Goal: Book appointment/travel/reservation

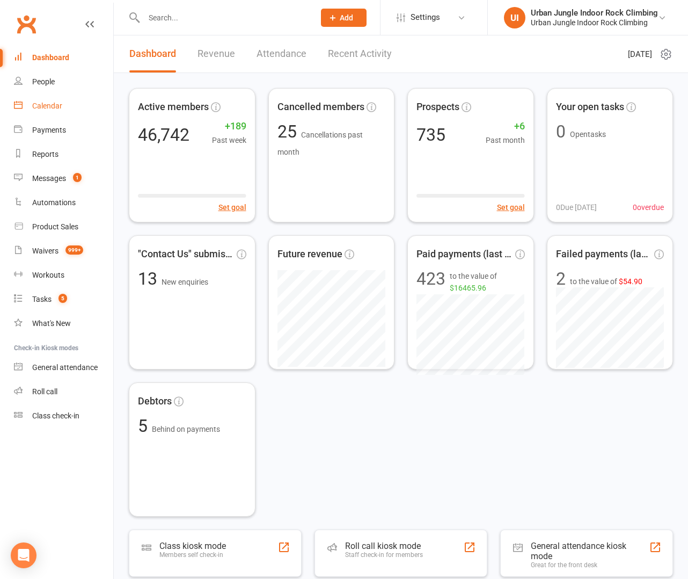
click at [45, 106] on div "Calendar" at bounding box center [47, 105] width 30 height 9
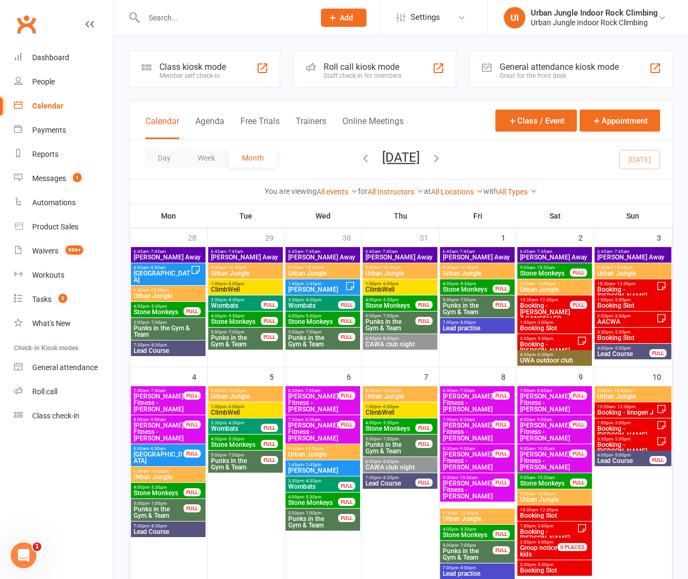
click at [360, 166] on button "button" at bounding box center [366, 159] width 12 height 19
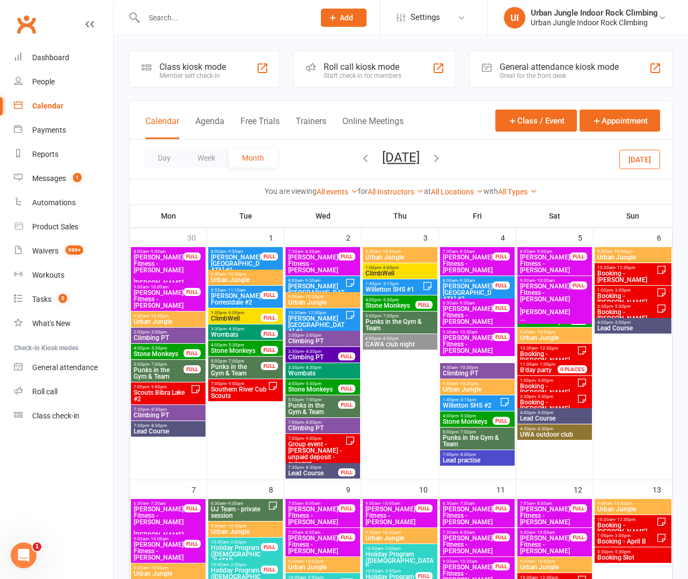
click at [318, 356] on span "Climbing PT" at bounding box center [313, 357] width 51 height 6
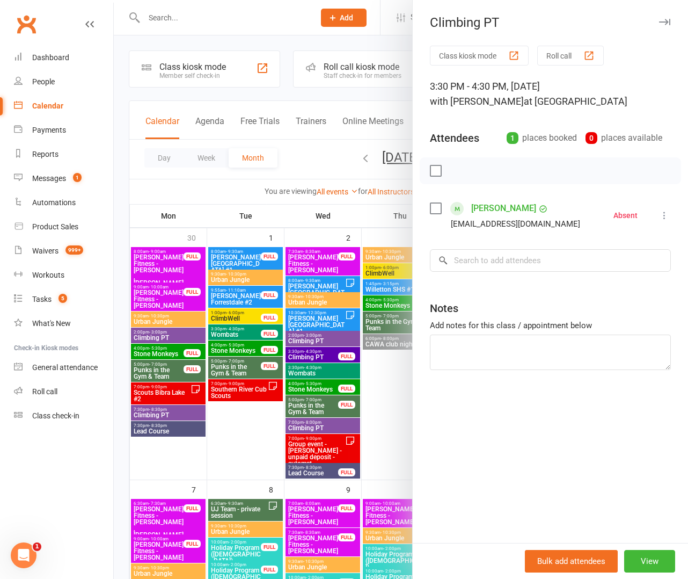
click at [310, 473] on div at bounding box center [401, 289] width 575 height 579
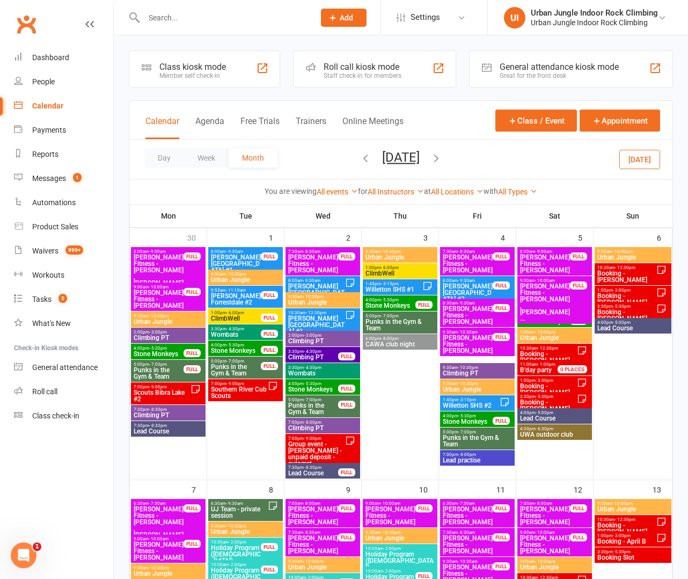
click at [320, 472] on span "Lead Course" at bounding box center [313, 473] width 51 height 6
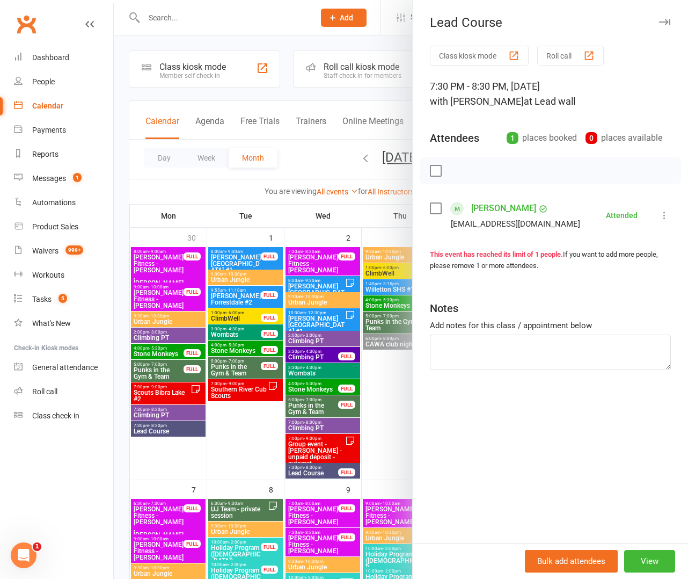
click at [374, 416] on div at bounding box center [401, 289] width 575 height 579
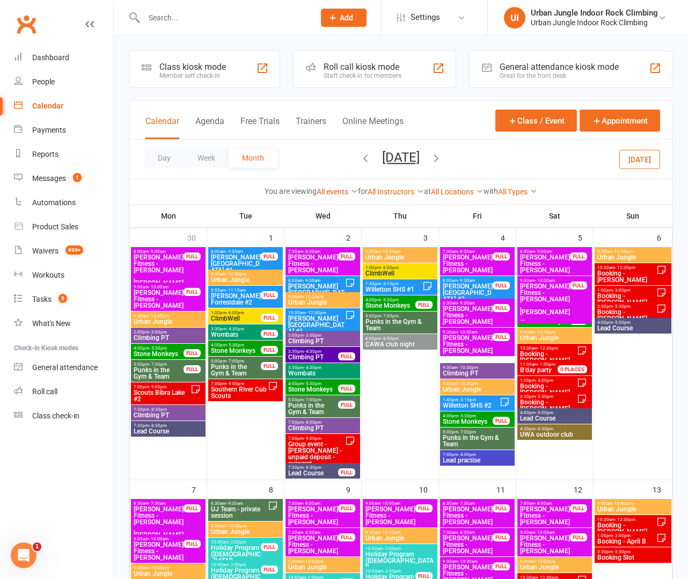
click at [458, 370] on span "Climbing PT" at bounding box center [478, 373] width 70 height 6
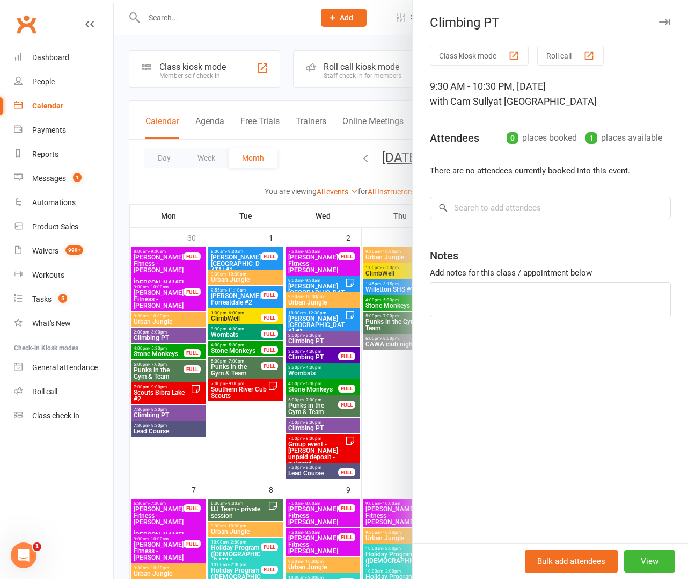
scroll to position [0, 1]
click at [397, 381] on div at bounding box center [401, 289] width 575 height 579
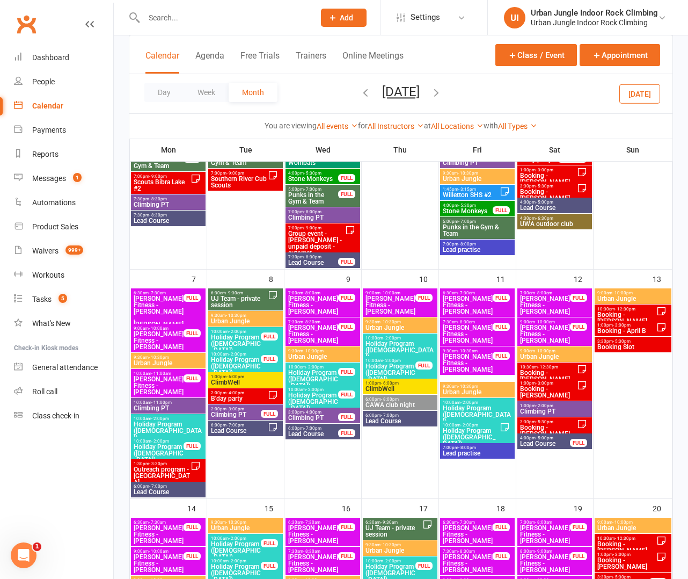
scroll to position [217, 0]
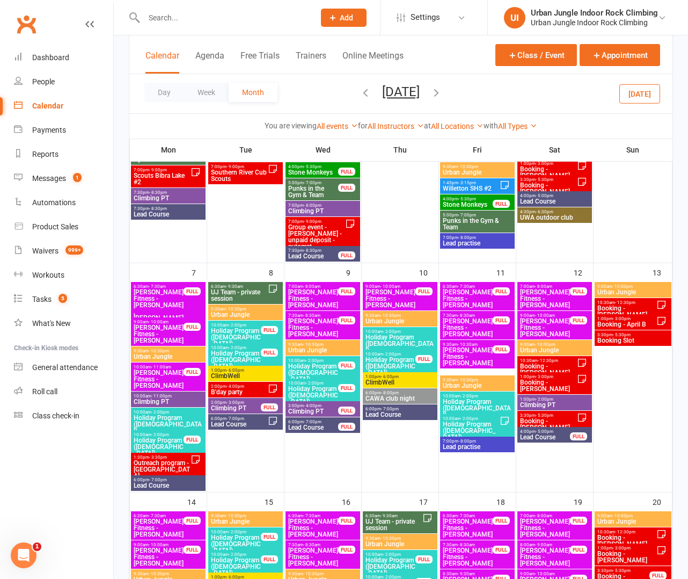
click at [229, 408] on span "Climbing PT" at bounding box center [236, 408] width 51 height 6
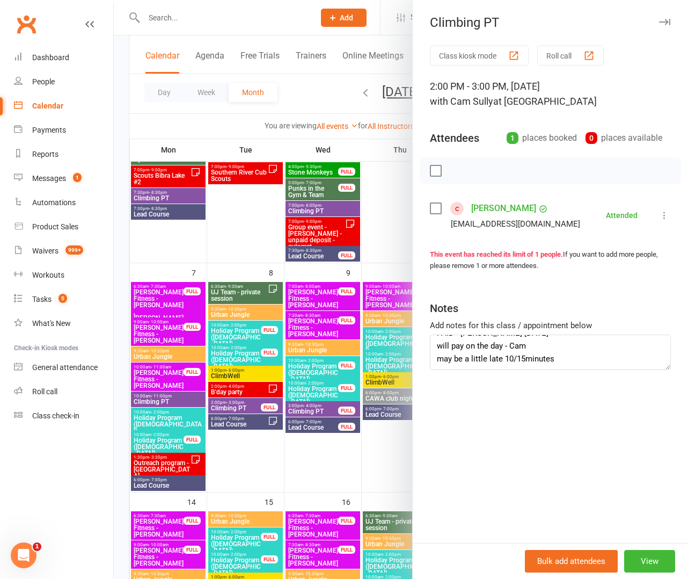
scroll to position [13, 0]
click at [294, 460] on div at bounding box center [401, 289] width 575 height 579
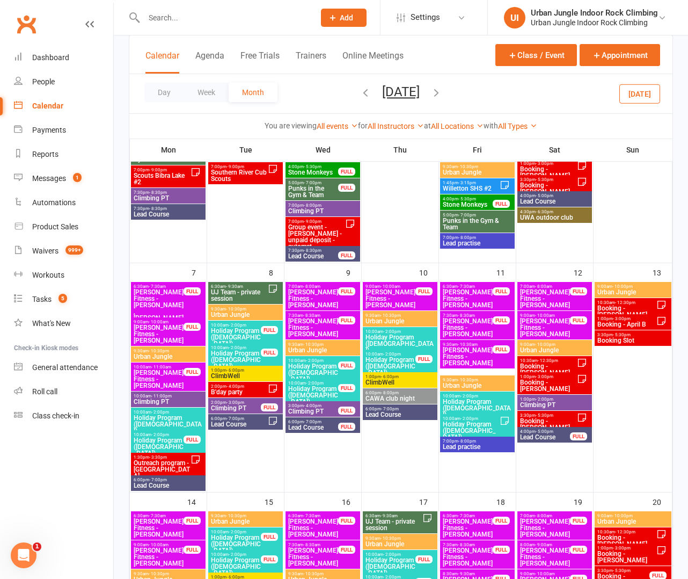
click at [267, 425] on span "Lead Course" at bounding box center [239, 424] width 57 height 6
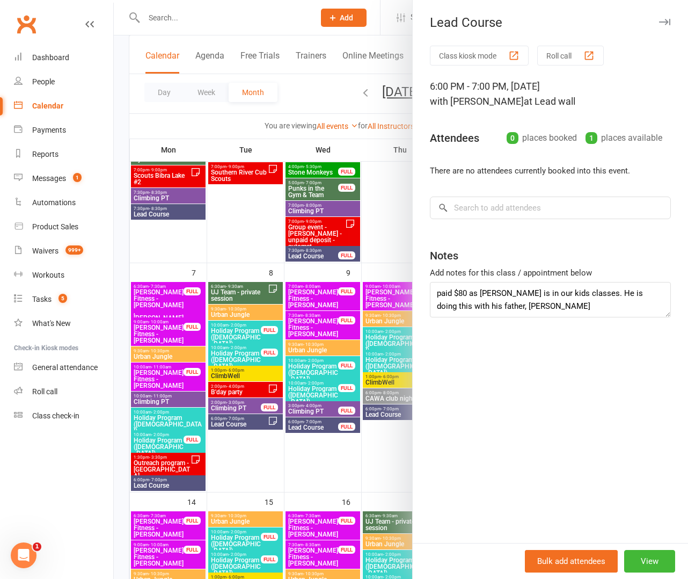
click at [315, 409] on div at bounding box center [401, 289] width 575 height 579
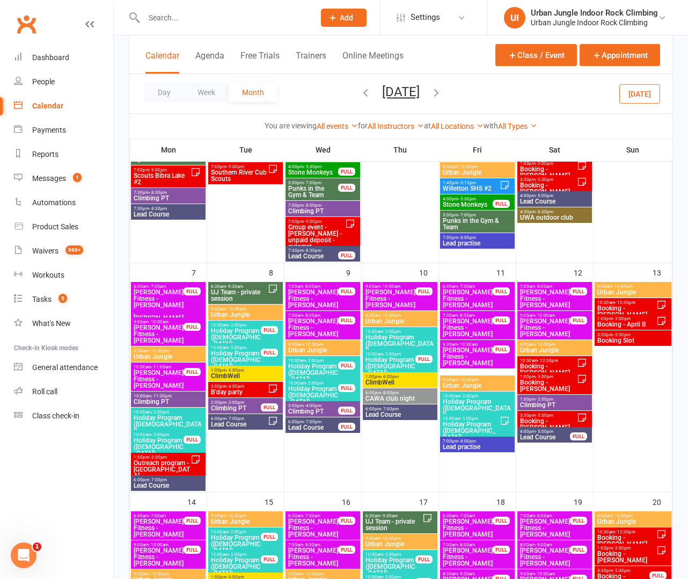
click at [313, 412] on span "Climbing PT" at bounding box center [313, 411] width 51 height 6
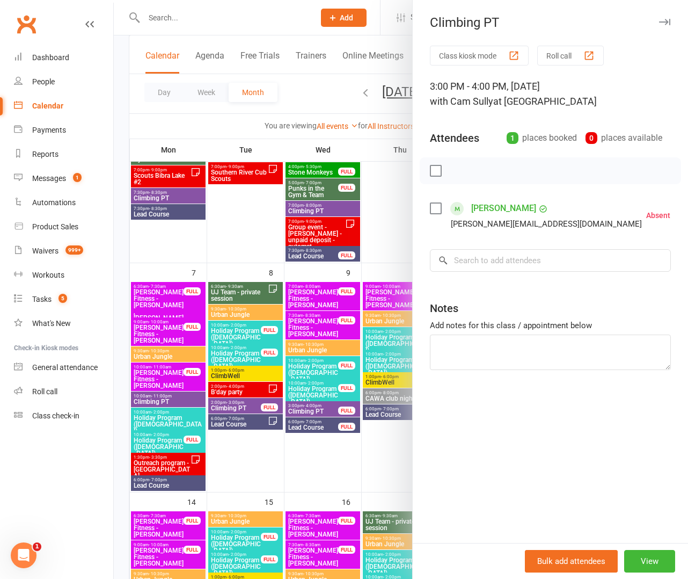
click at [313, 428] on div at bounding box center [401, 289] width 575 height 579
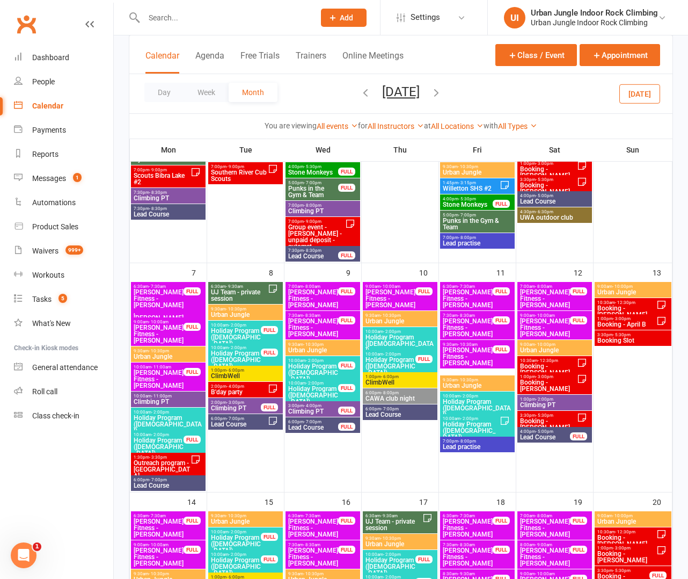
click at [310, 427] on span "Lead Course" at bounding box center [313, 427] width 51 height 6
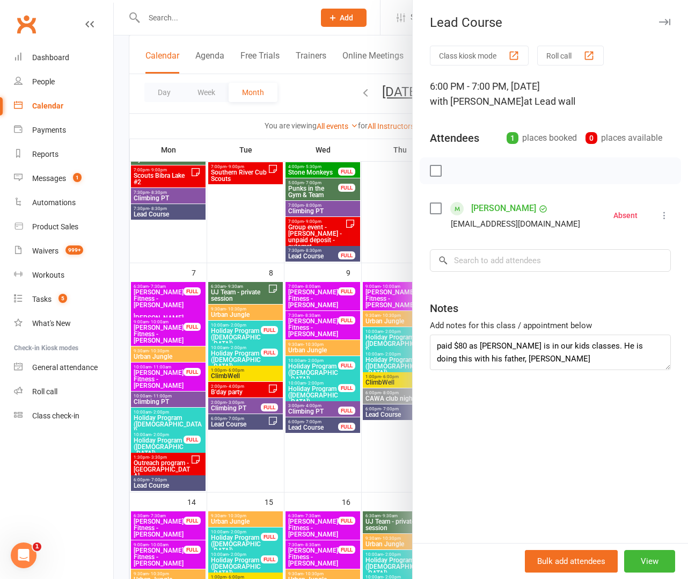
drag, startPoint x: 313, startPoint y: 472, endPoint x: 332, endPoint y: 468, distance: 20.3
click at [315, 471] on div at bounding box center [401, 289] width 575 height 579
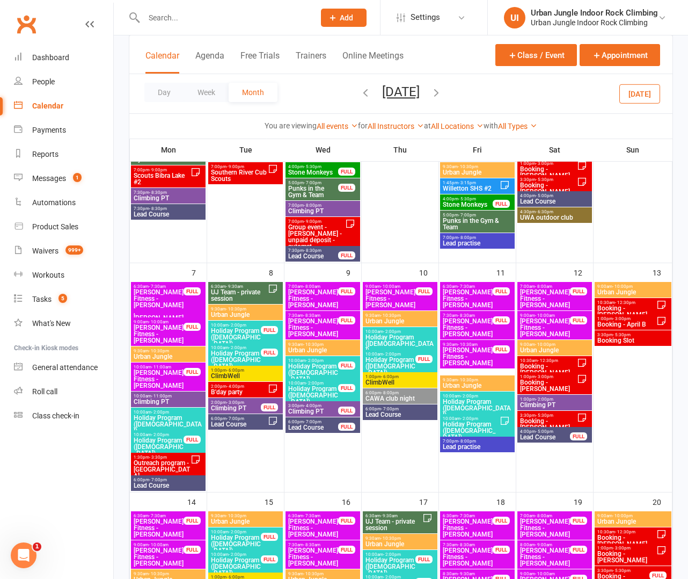
click at [532, 437] on span "Lead Course" at bounding box center [545, 437] width 51 height 6
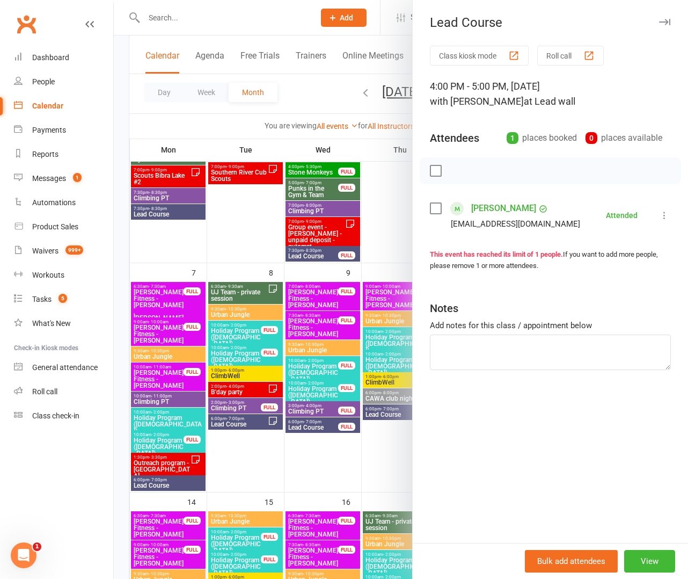
click at [331, 463] on div at bounding box center [401, 289] width 575 height 579
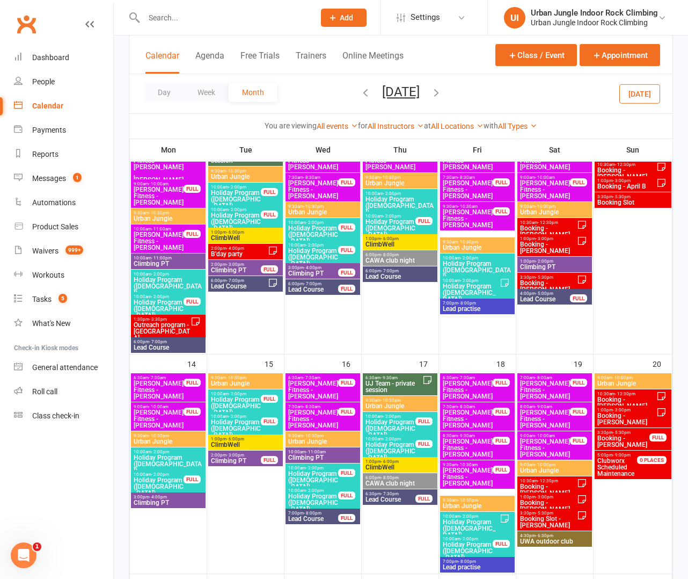
scroll to position [390, 0]
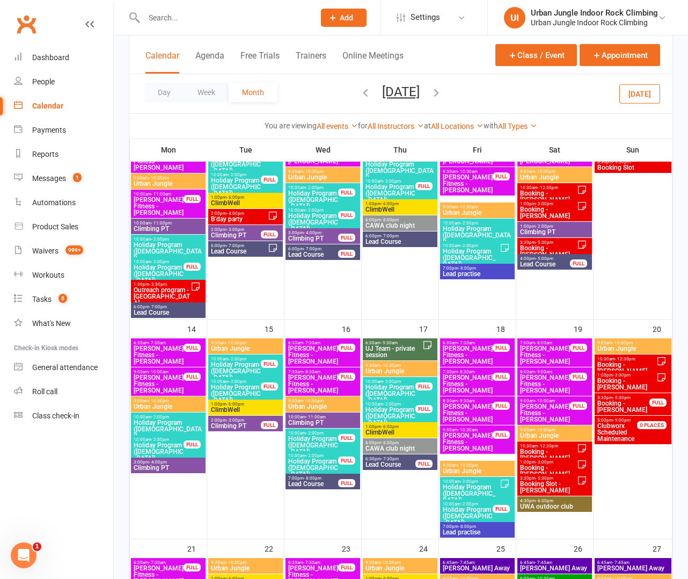
click at [232, 420] on span "- 3:00pm" at bounding box center [236, 420] width 18 height 5
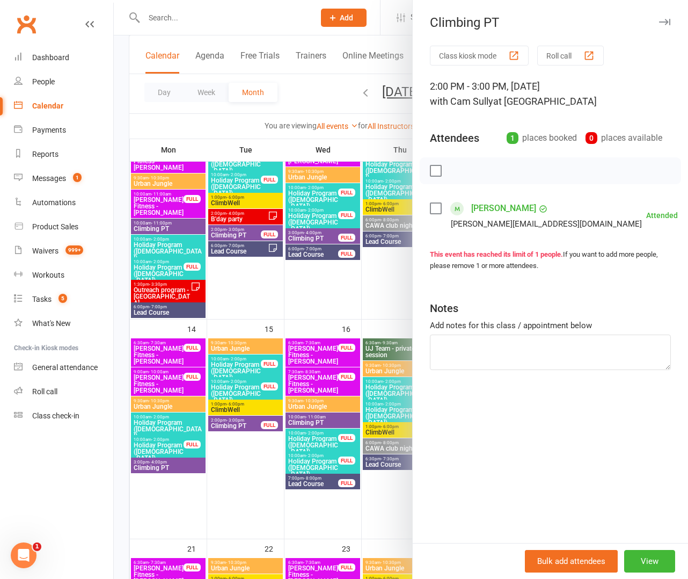
click at [233, 478] on div at bounding box center [401, 289] width 575 height 579
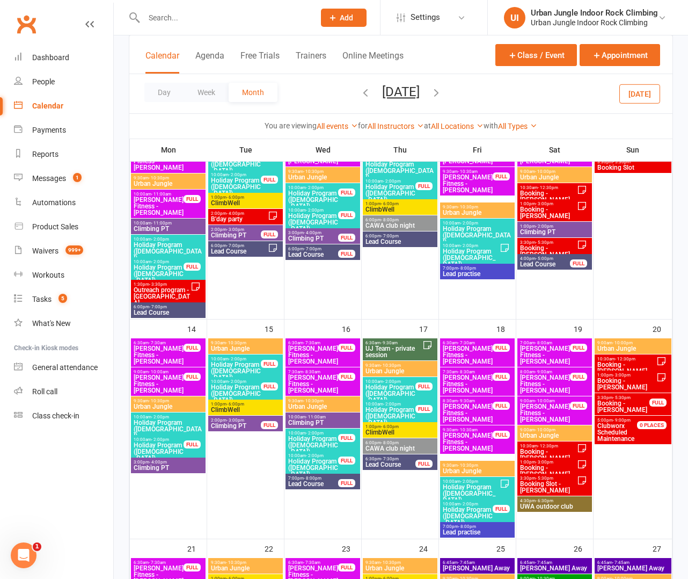
click at [321, 485] on span "Lead Course" at bounding box center [313, 484] width 51 height 6
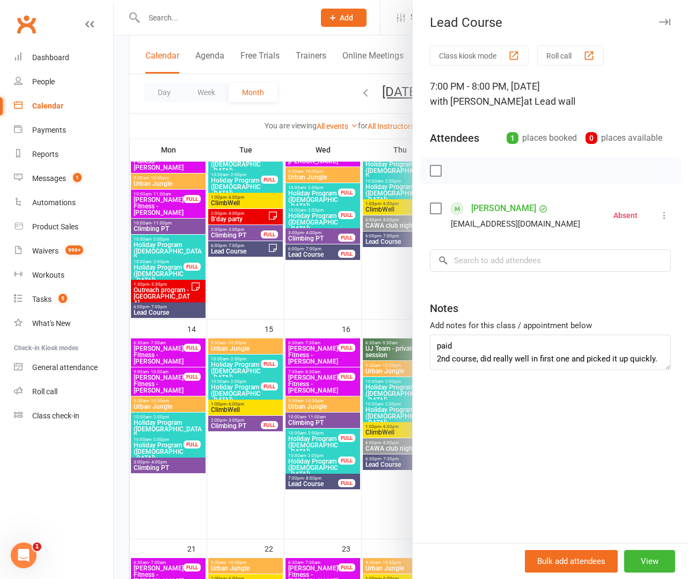
scroll to position [383, 0]
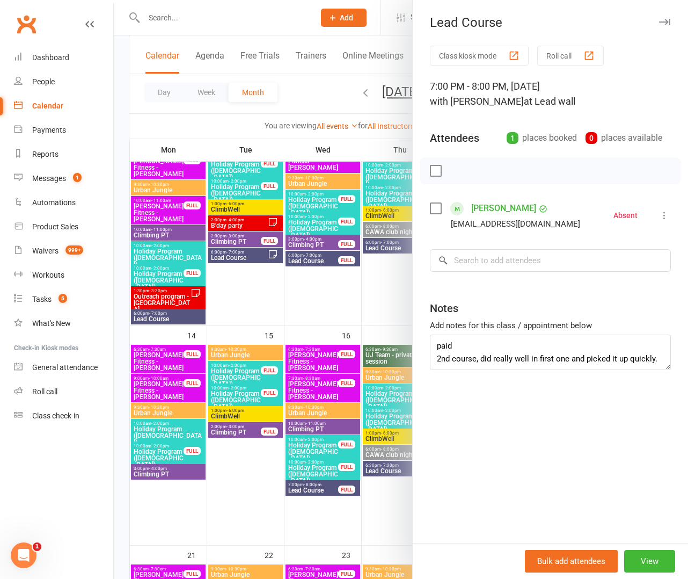
click at [266, 535] on div at bounding box center [401, 289] width 575 height 579
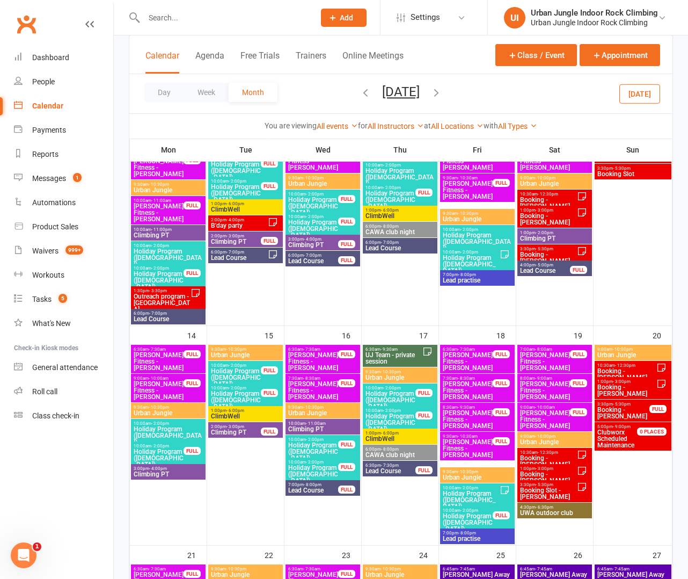
click at [401, 470] on span "Lead Course" at bounding box center [390, 471] width 51 height 6
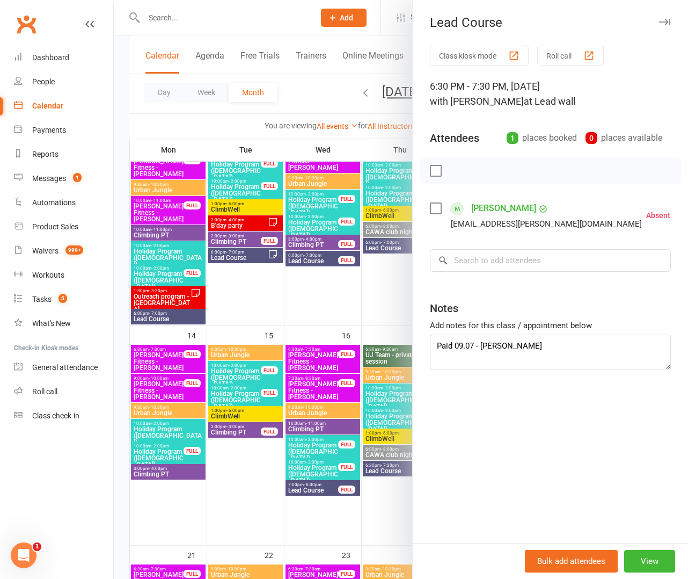
click at [397, 496] on div at bounding box center [401, 289] width 575 height 579
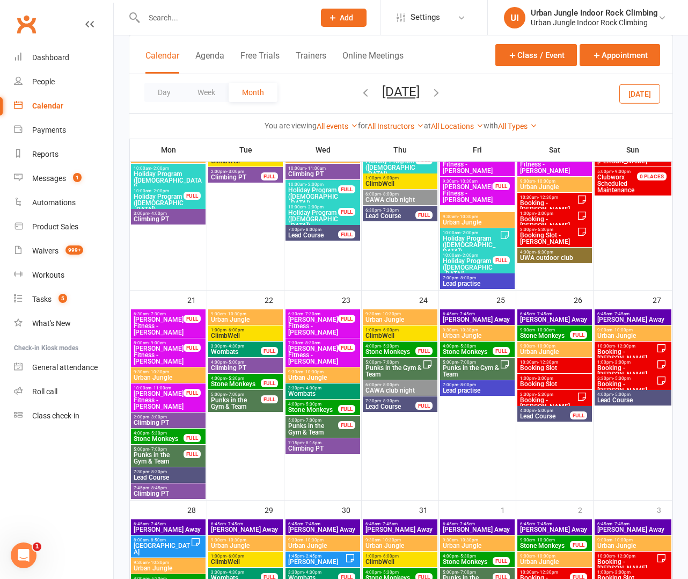
scroll to position [643, 0]
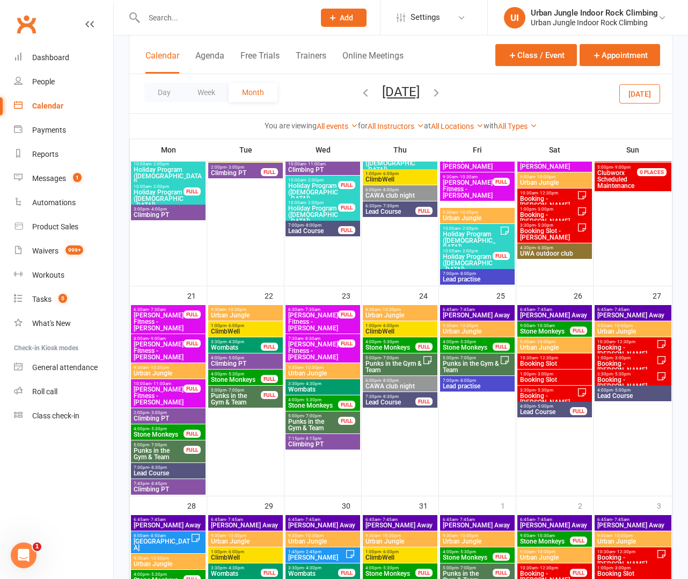
click at [321, 445] on span "Climbing PT" at bounding box center [323, 444] width 70 height 6
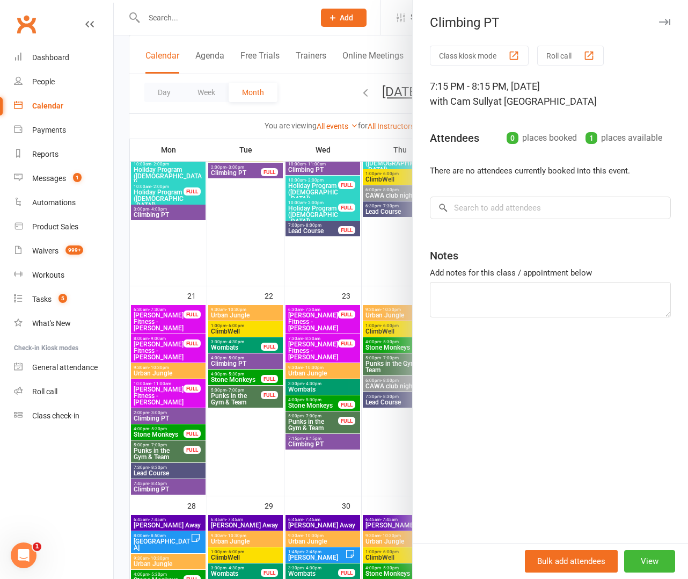
click at [280, 454] on div at bounding box center [401, 289] width 575 height 579
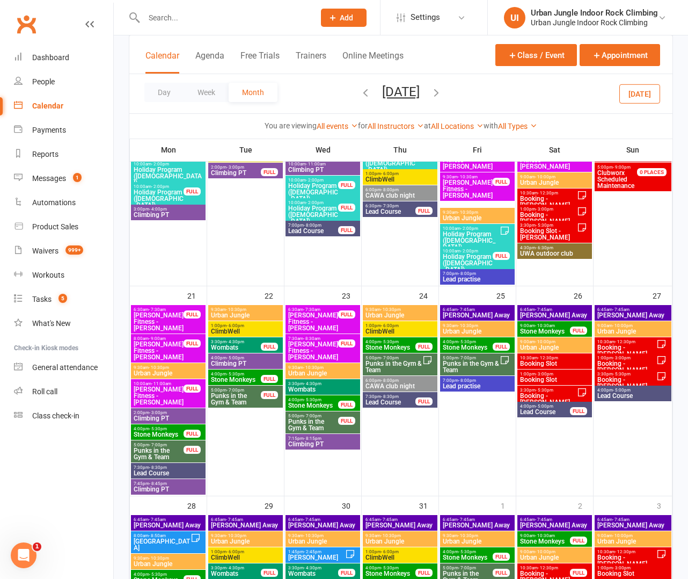
click at [400, 398] on span "7:30pm - 8:30pm" at bounding box center [390, 396] width 51 height 5
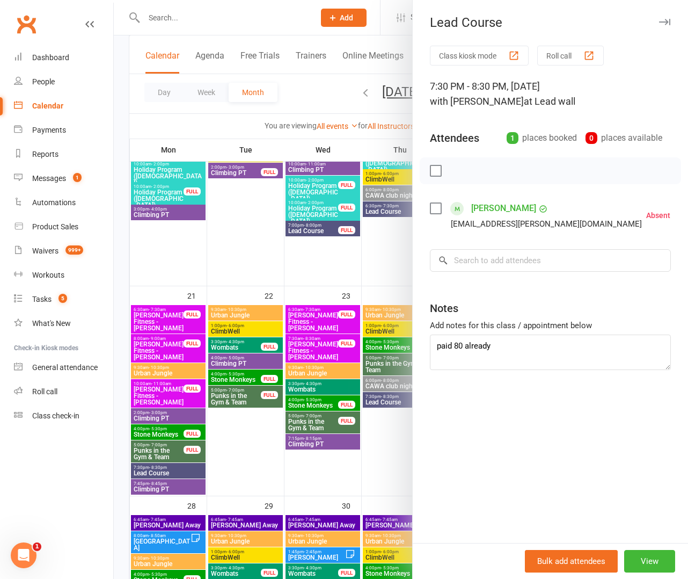
click at [375, 428] on div at bounding box center [401, 289] width 575 height 579
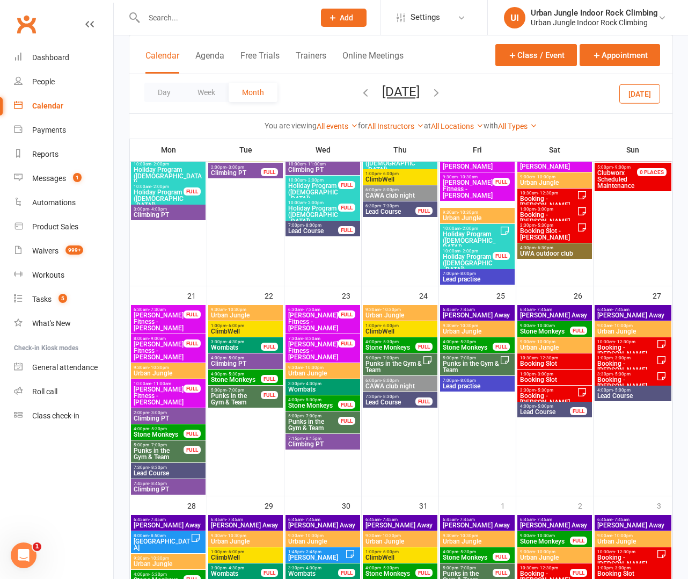
click at [548, 412] on span "Lead Course" at bounding box center [545, 412] width 51 height 6
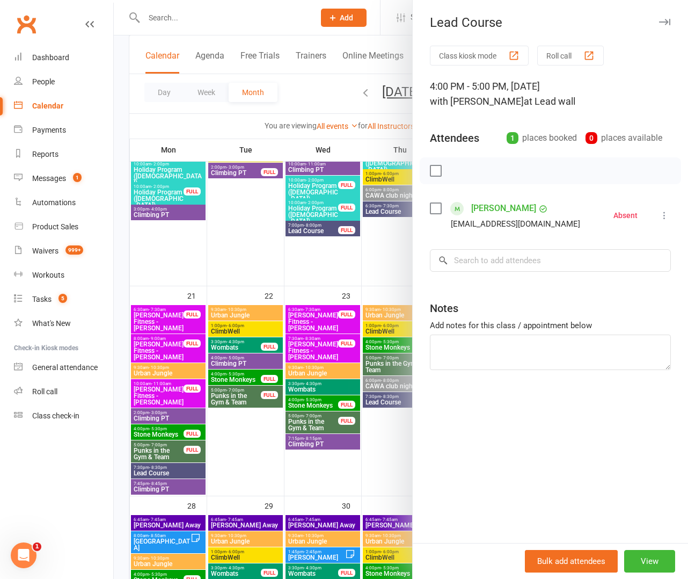
click at [388, 444] on div at bounding box center [401, 289] width 575 height 579
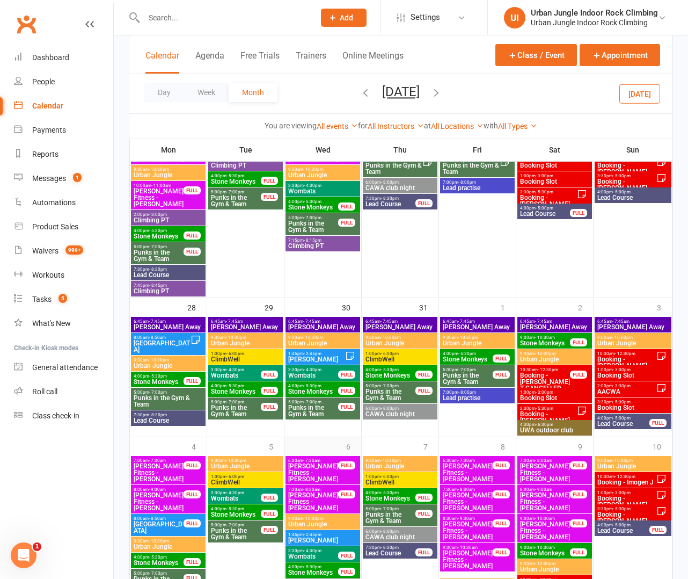
scroll to position [847, 0]
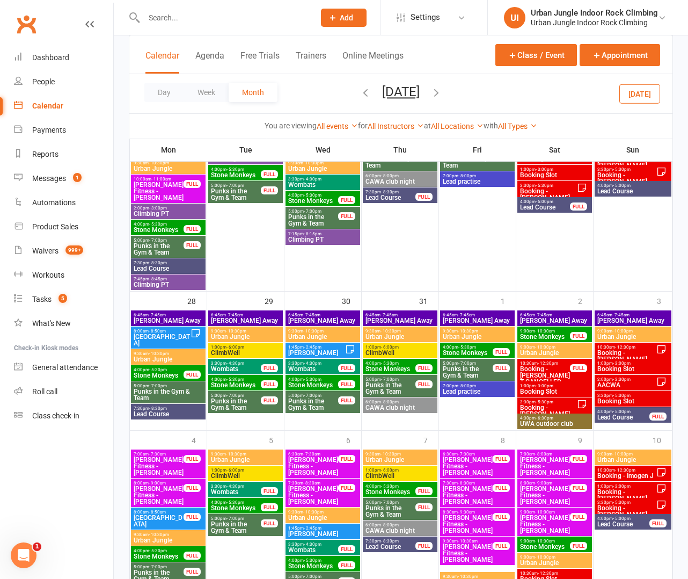
click at [625, 416] on span "Lead Course" at bounding box center [623, 417] width 53 height 6
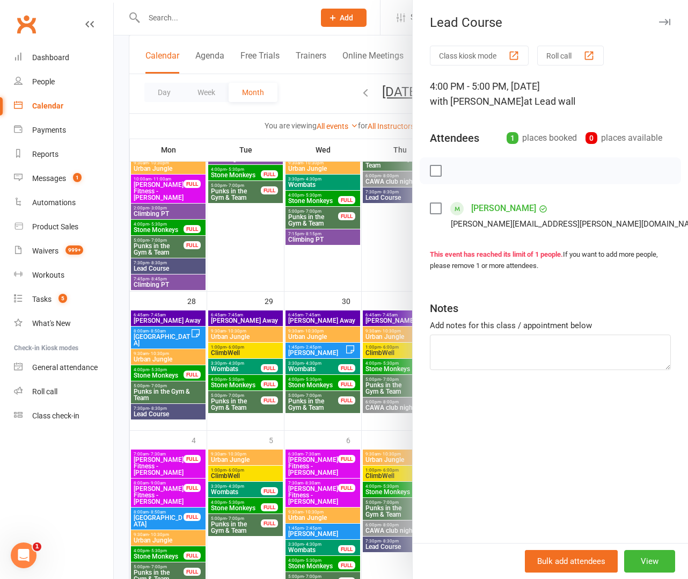
click at [241, 418] on div at bounding box center [401, 289] width 575 height 579
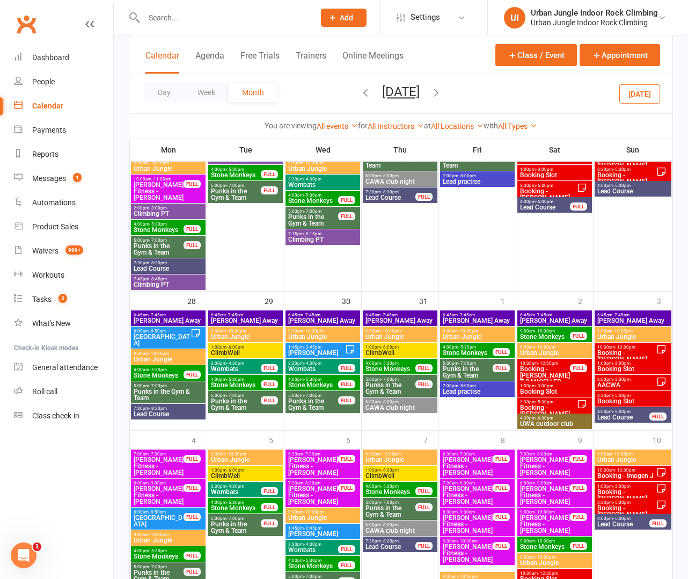
scroll to position [953, 0]
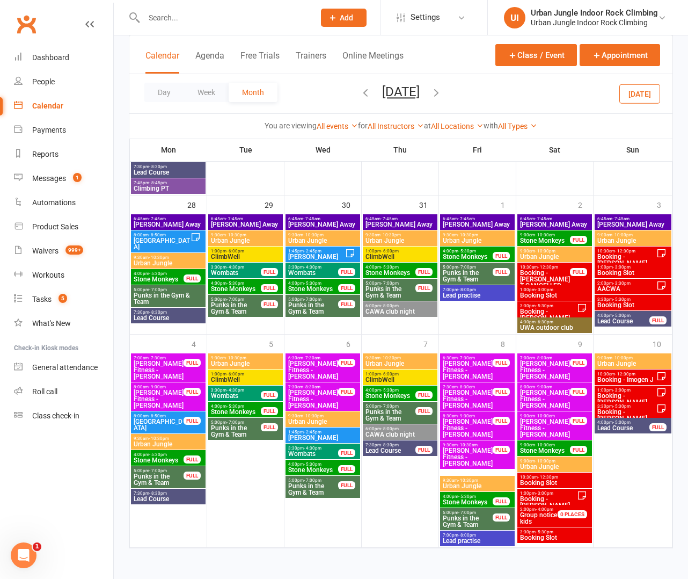
click at [390, 447] on span "Lead Course" at bounding box center [390, 450] width 51 height 6
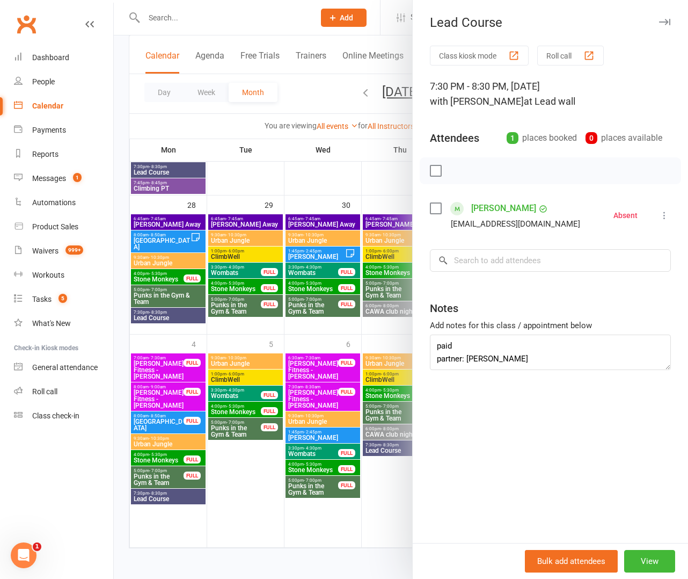
click at [390, 441] on div at bounding box center [401, 289] width 575 height 579
